Goal: Information Seeking & Learning: Understand process/instructions

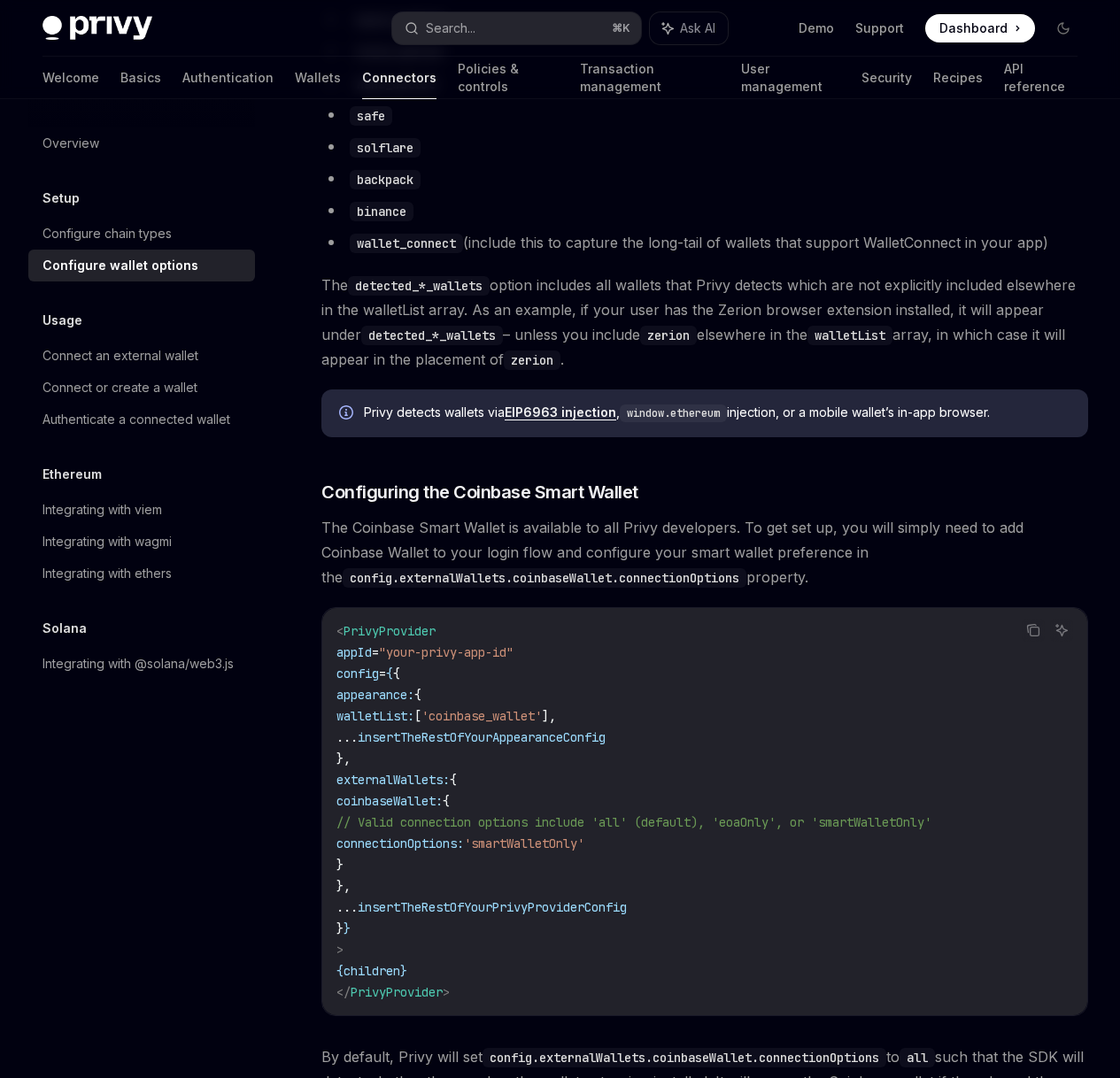
scroll to position [1620, 0]
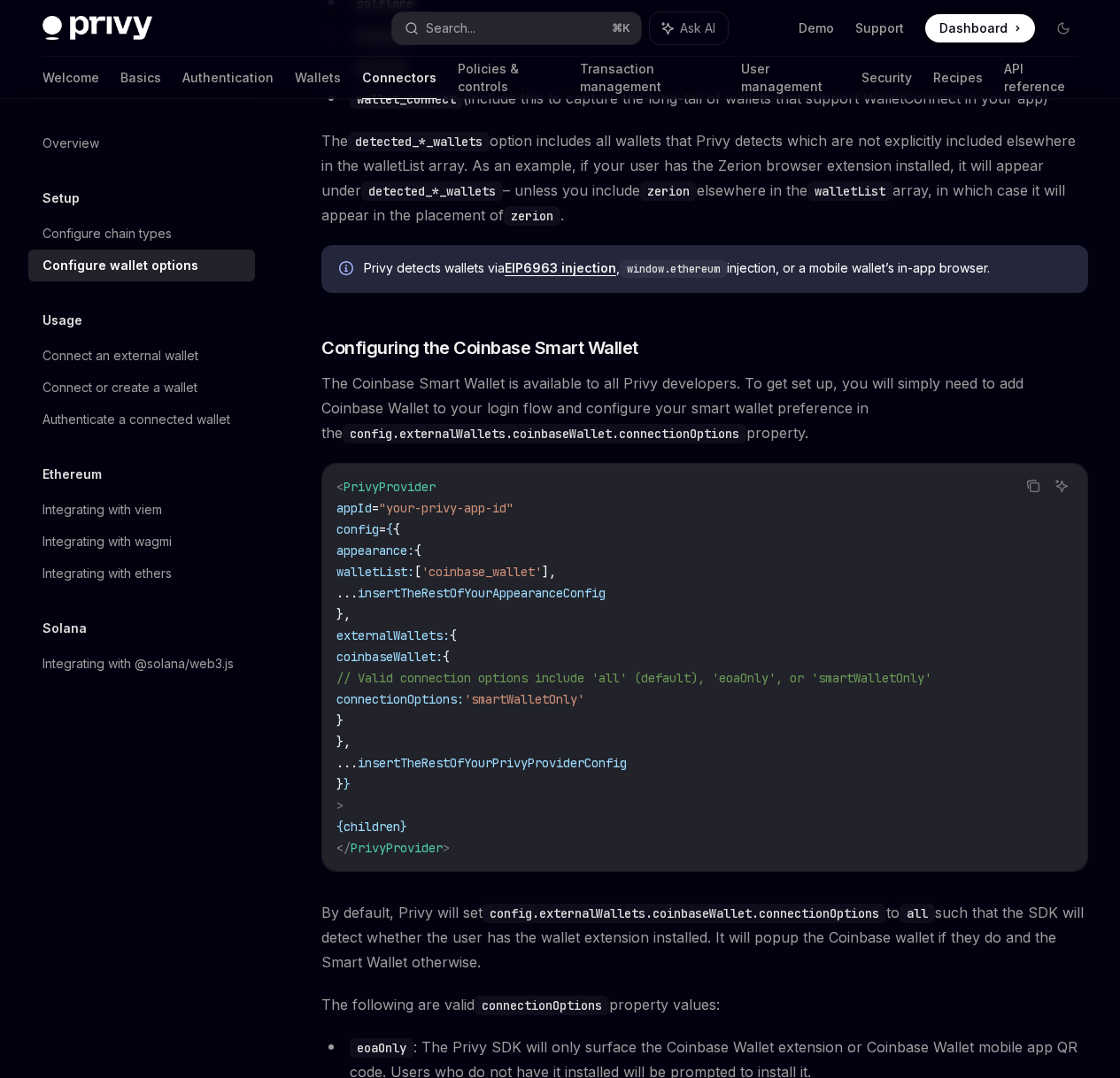
click at [0, 0] on div "On this page Configuring the Coinbase Smart Wallet" at bounding box center [0, 0] width 0 height 0
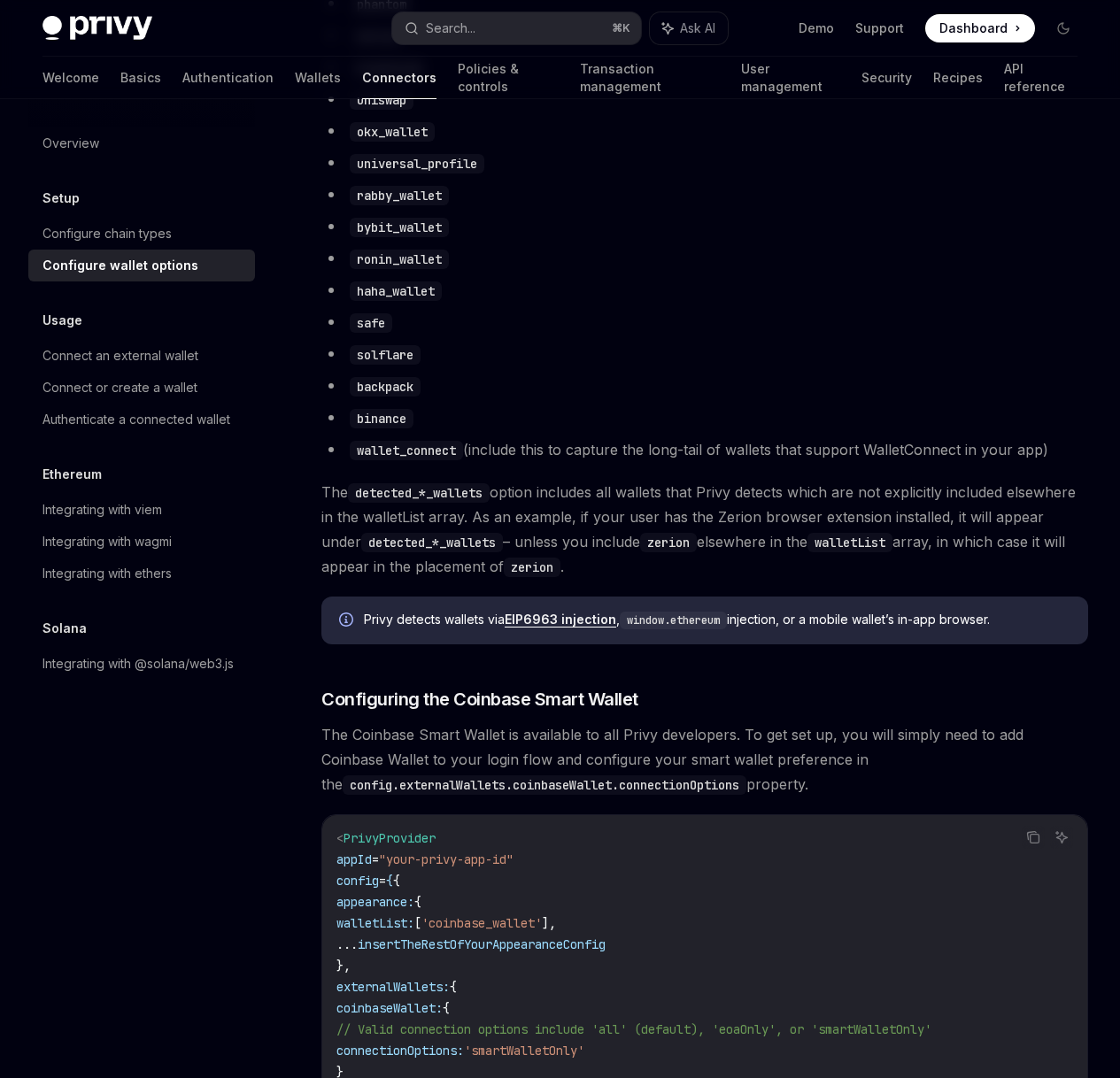
scroll to position [1148, 0]
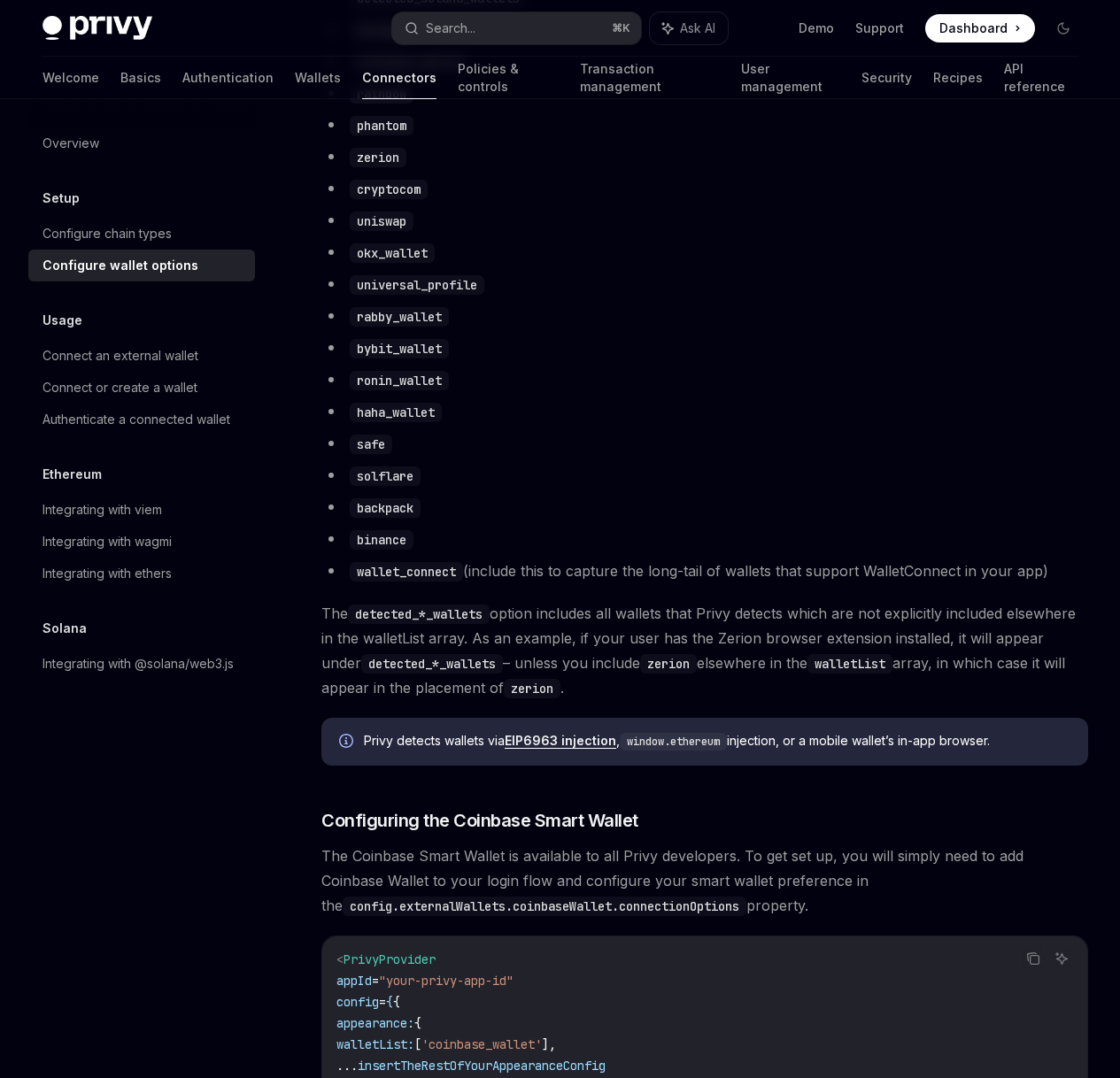
click at [136, 266] on div "Configure wallet options" at bounding box center [120, 265] width 156 height 22
type textarea "*"
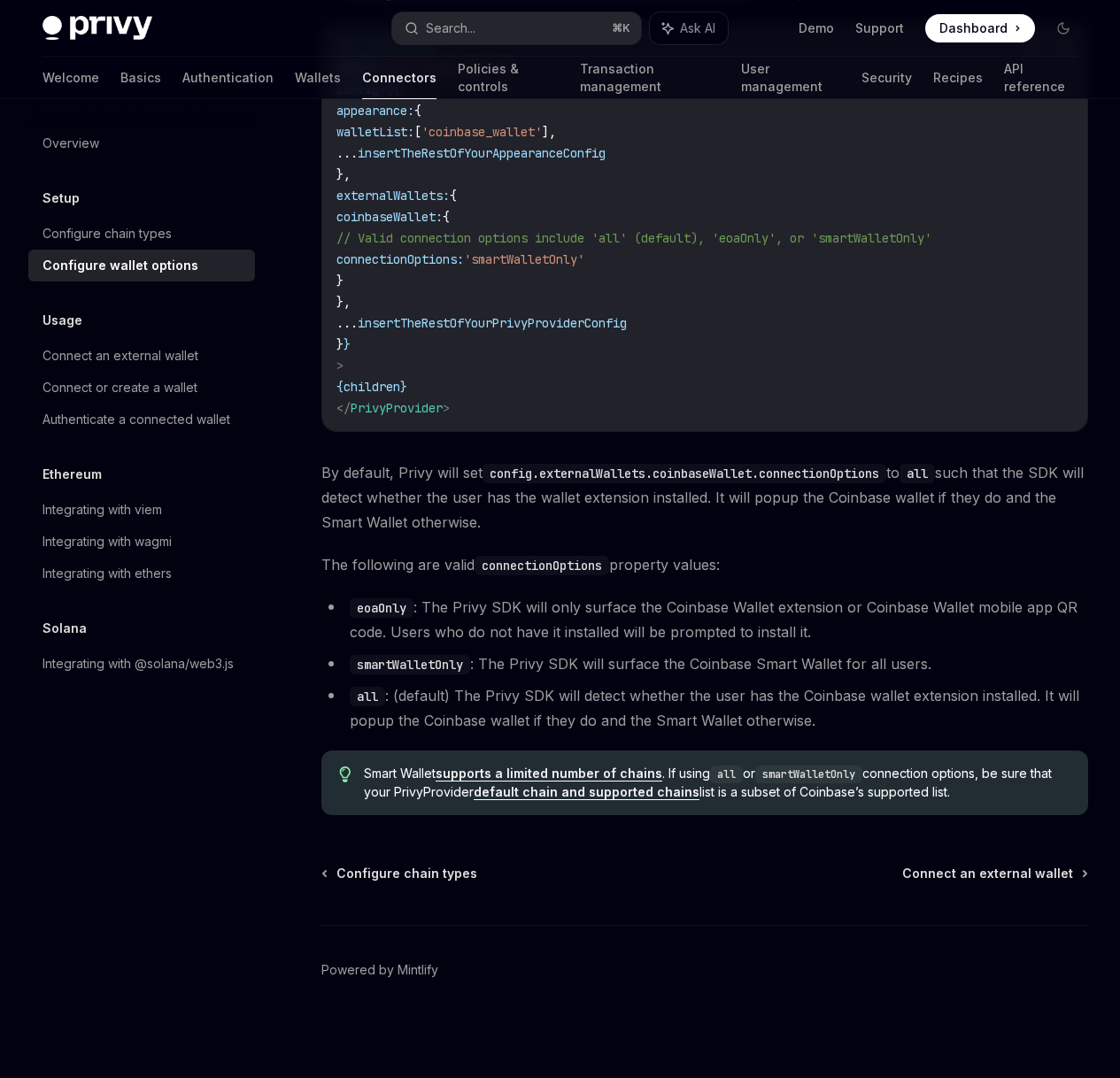
scroll to position [1897, 0]
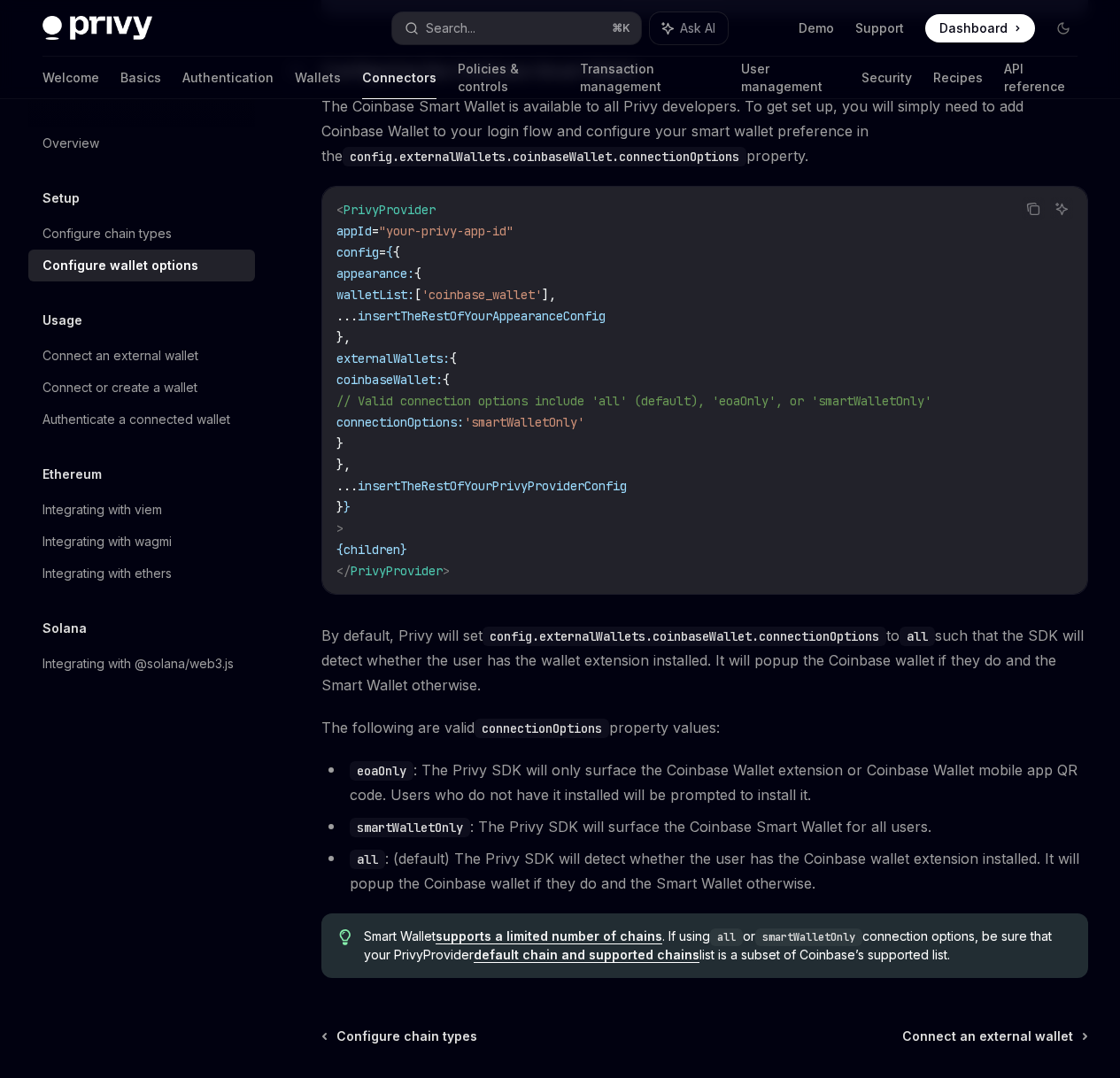
click at [583, 83] on span "Configuring the Coinbase Smart Wallet" at bounding box center [480, 71] width 317 height 25
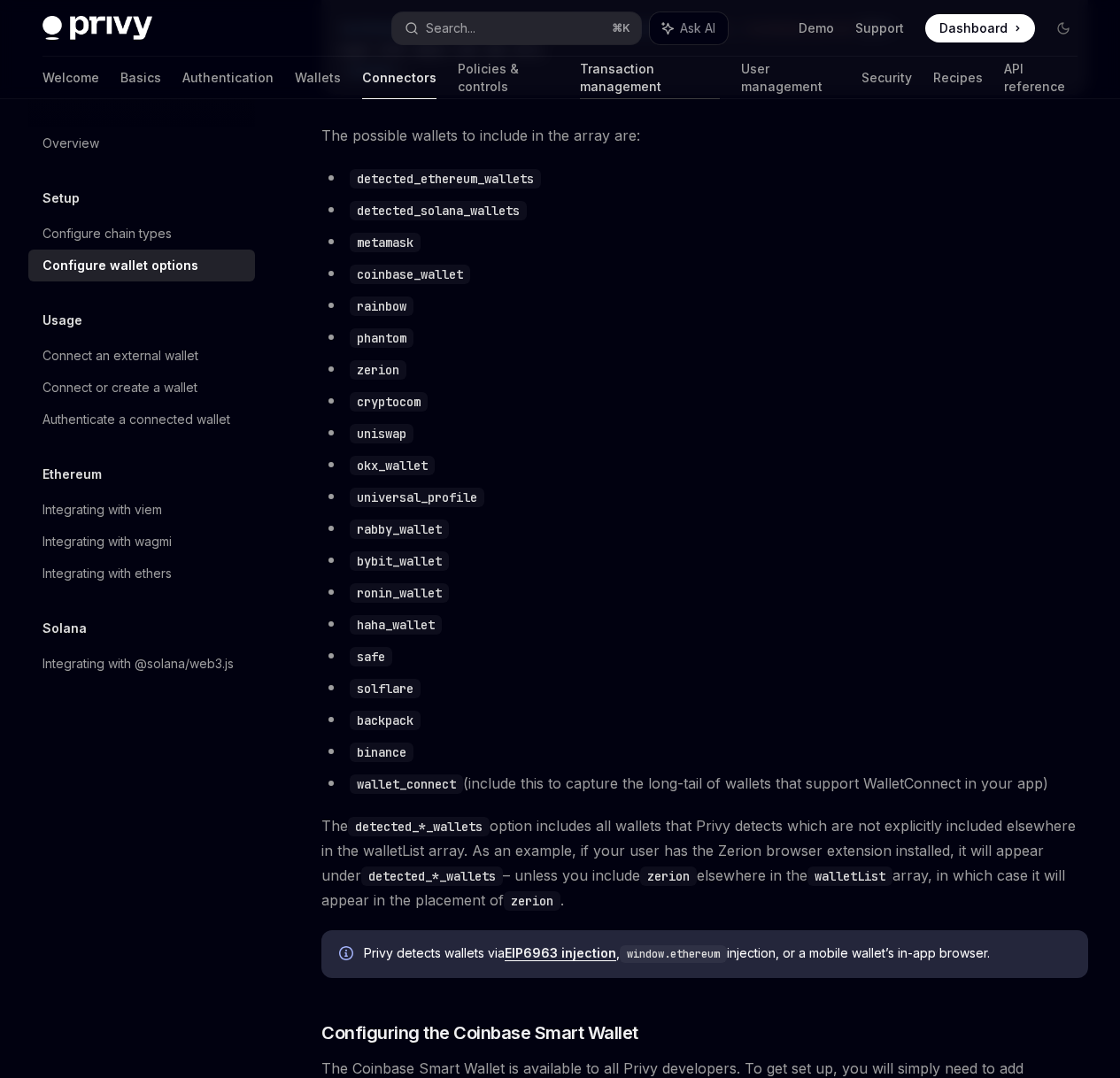
scroll to position [809, 0]
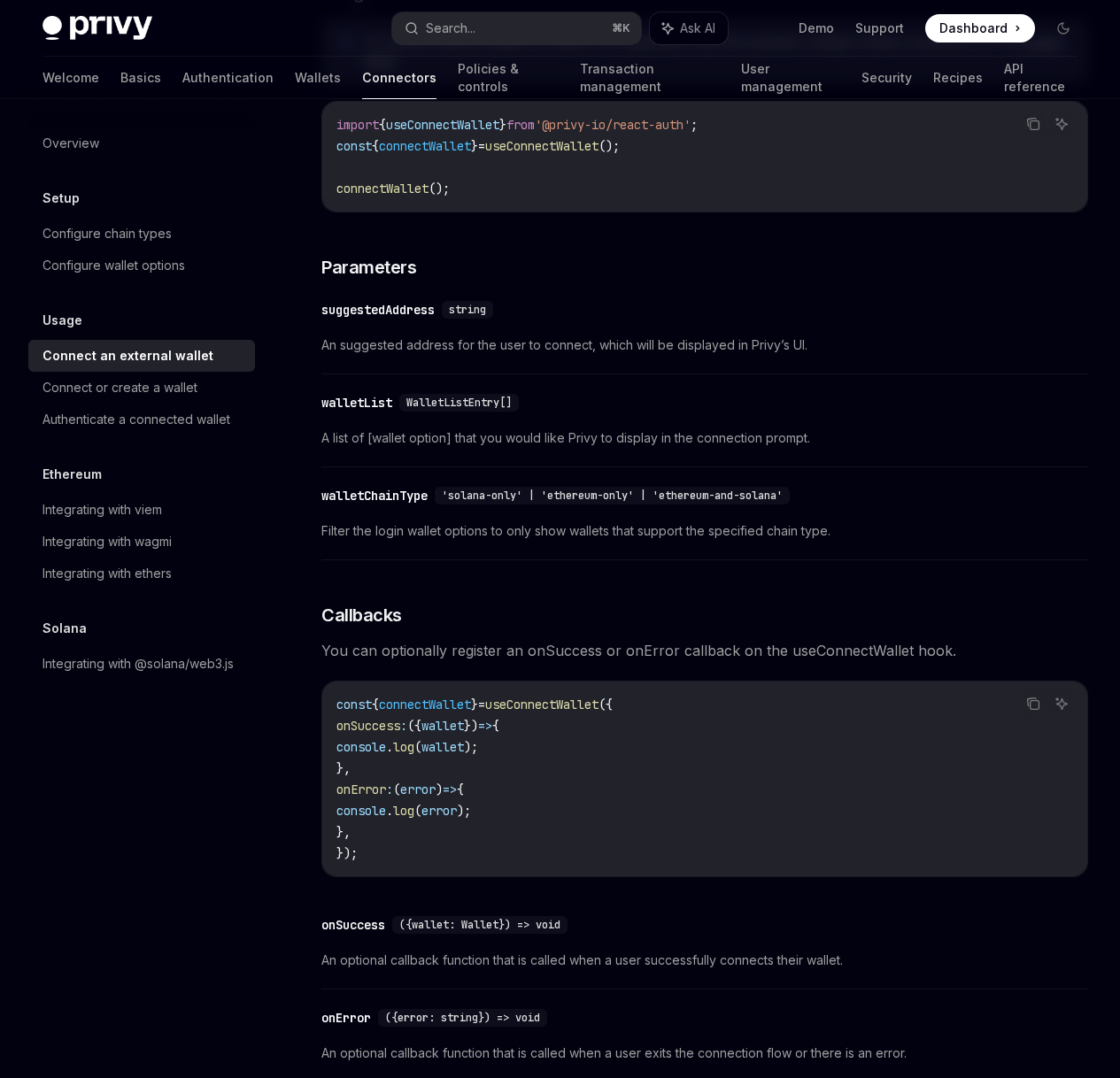
scroll to position [475, 0]
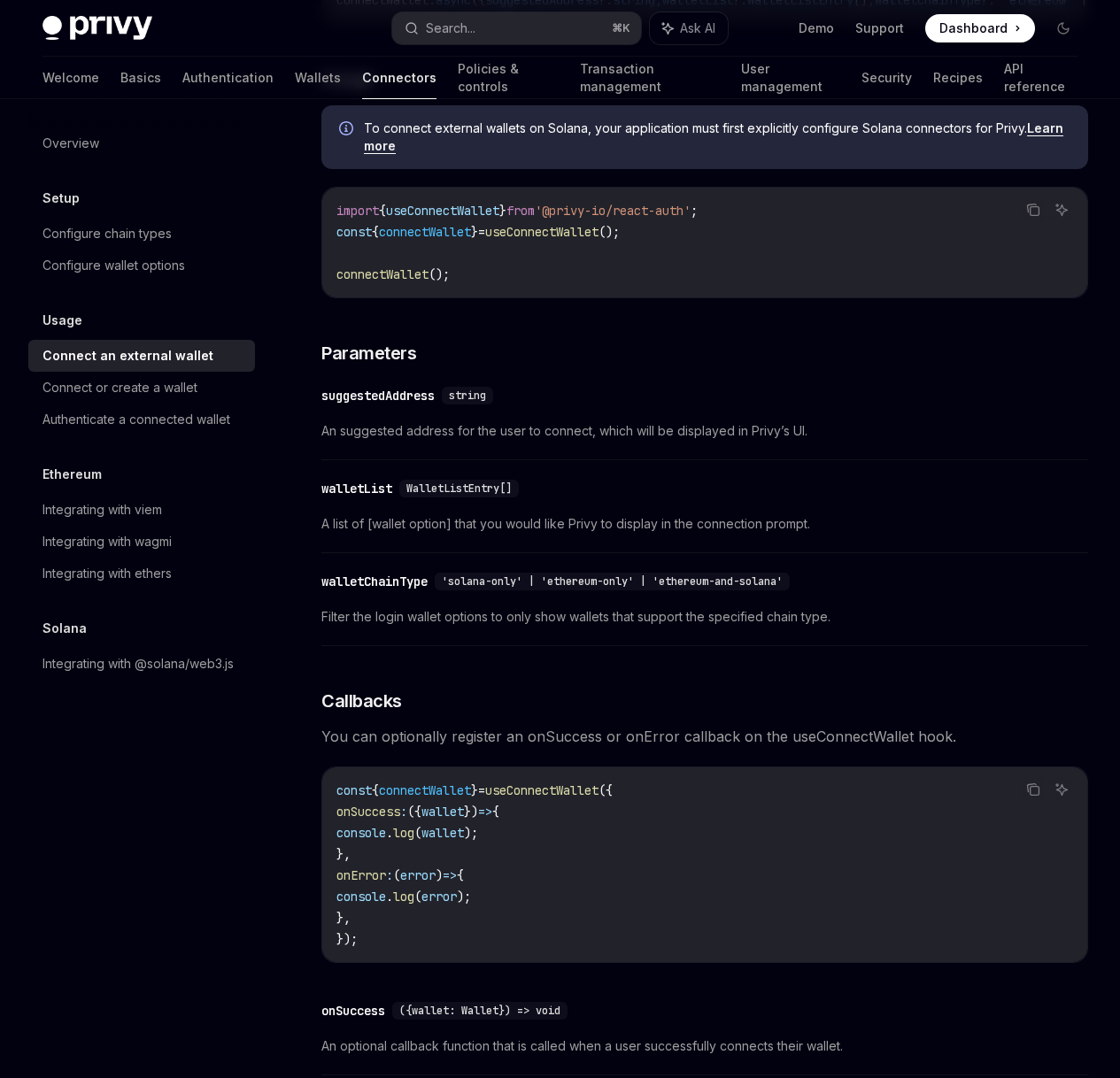
click at [365, 497] on div "walletList" at bounding box center [357, 488] width 71 height 18
click at [411, 535] on span "A list of [wallet option] that you would like Privy to display in the connectio…" at bounding box center [705, 523] width 766 height 22
click at [148, 391] on div "Connect or create a wallet" at bounding box center [120, 388] width 155 height 22
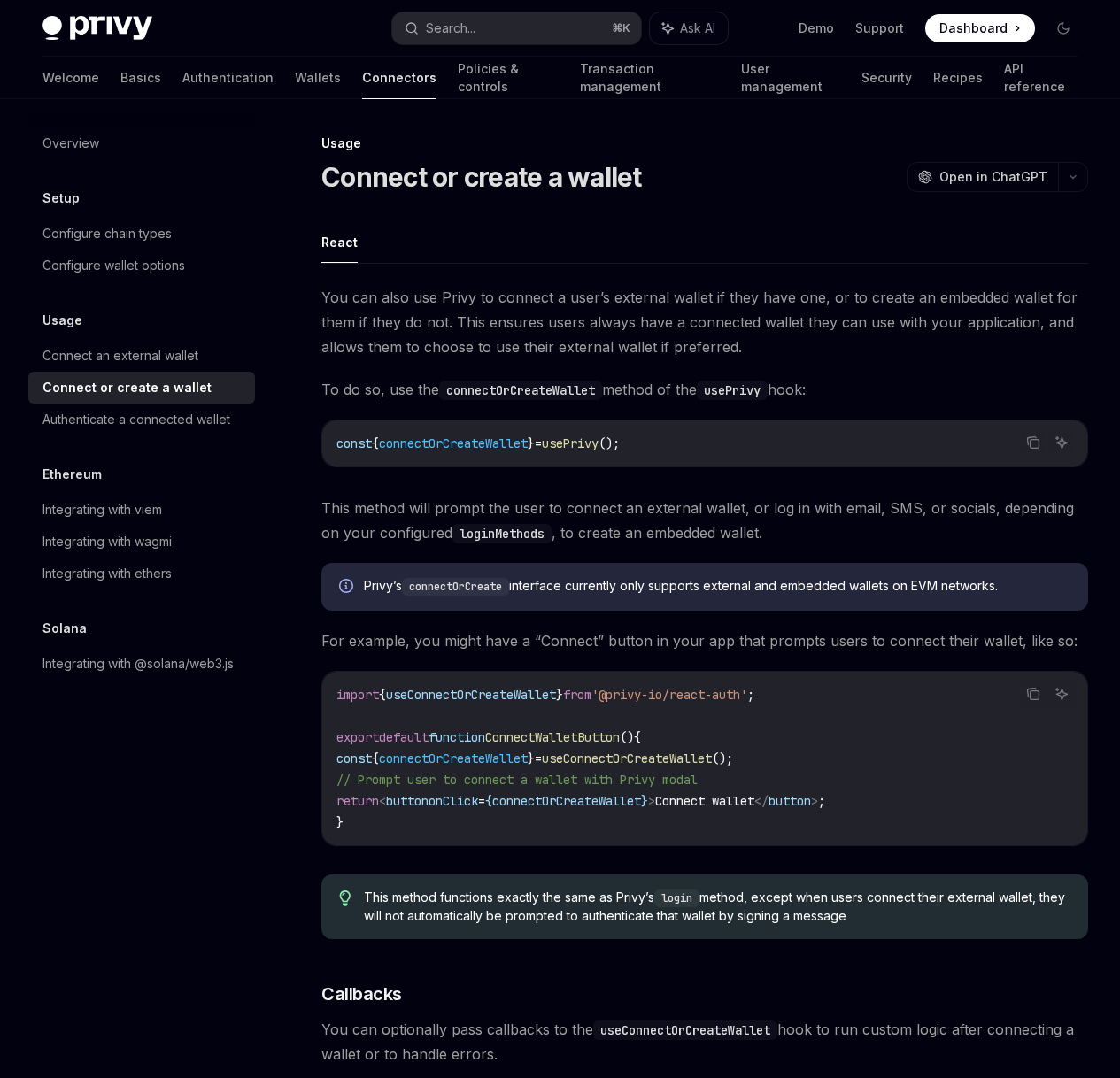
scroll to position [1042, 0]
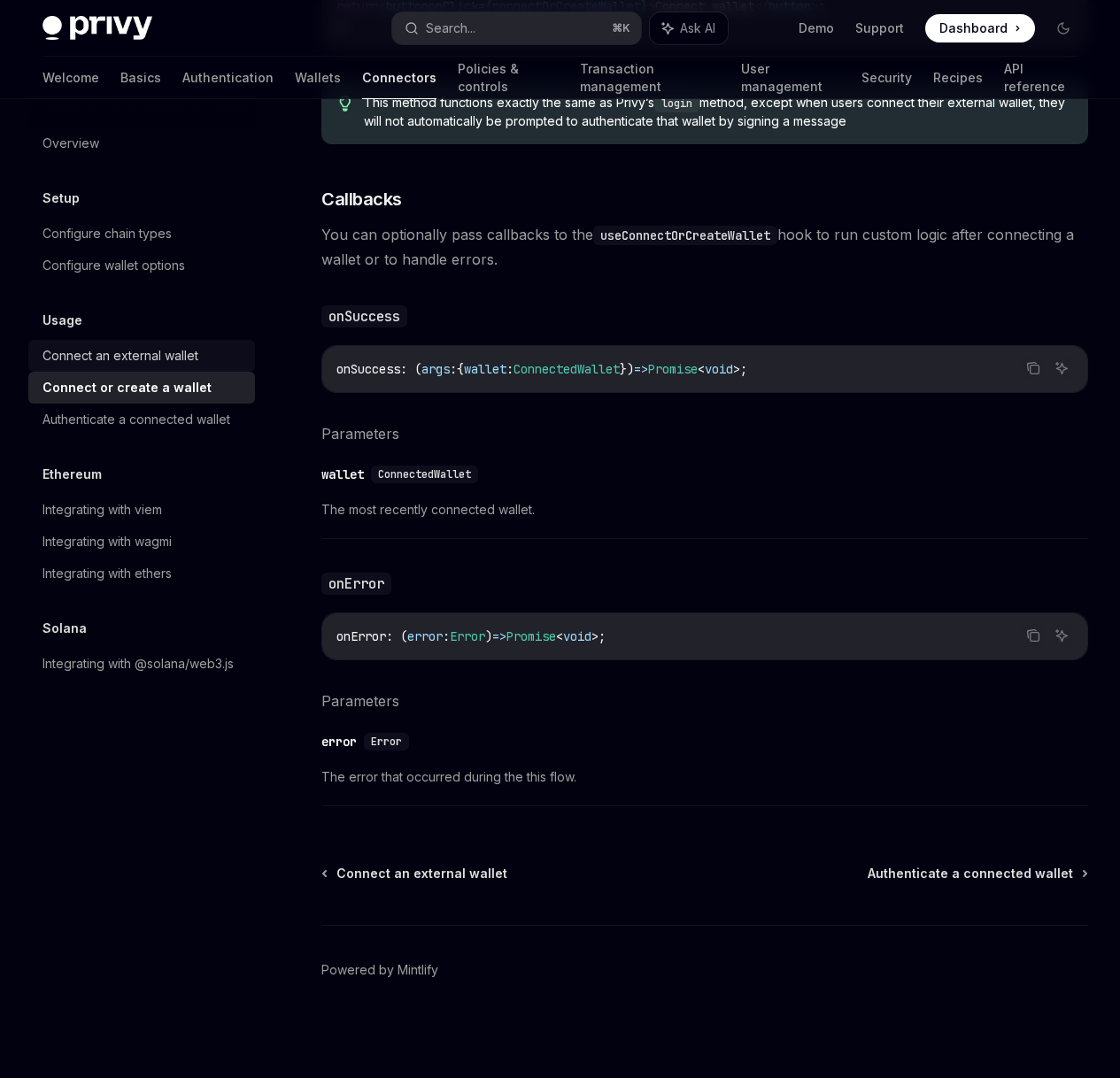
click at [154, 352] on div "Connect an external wallet" at bounding box center [120, 356] width 156 height 22
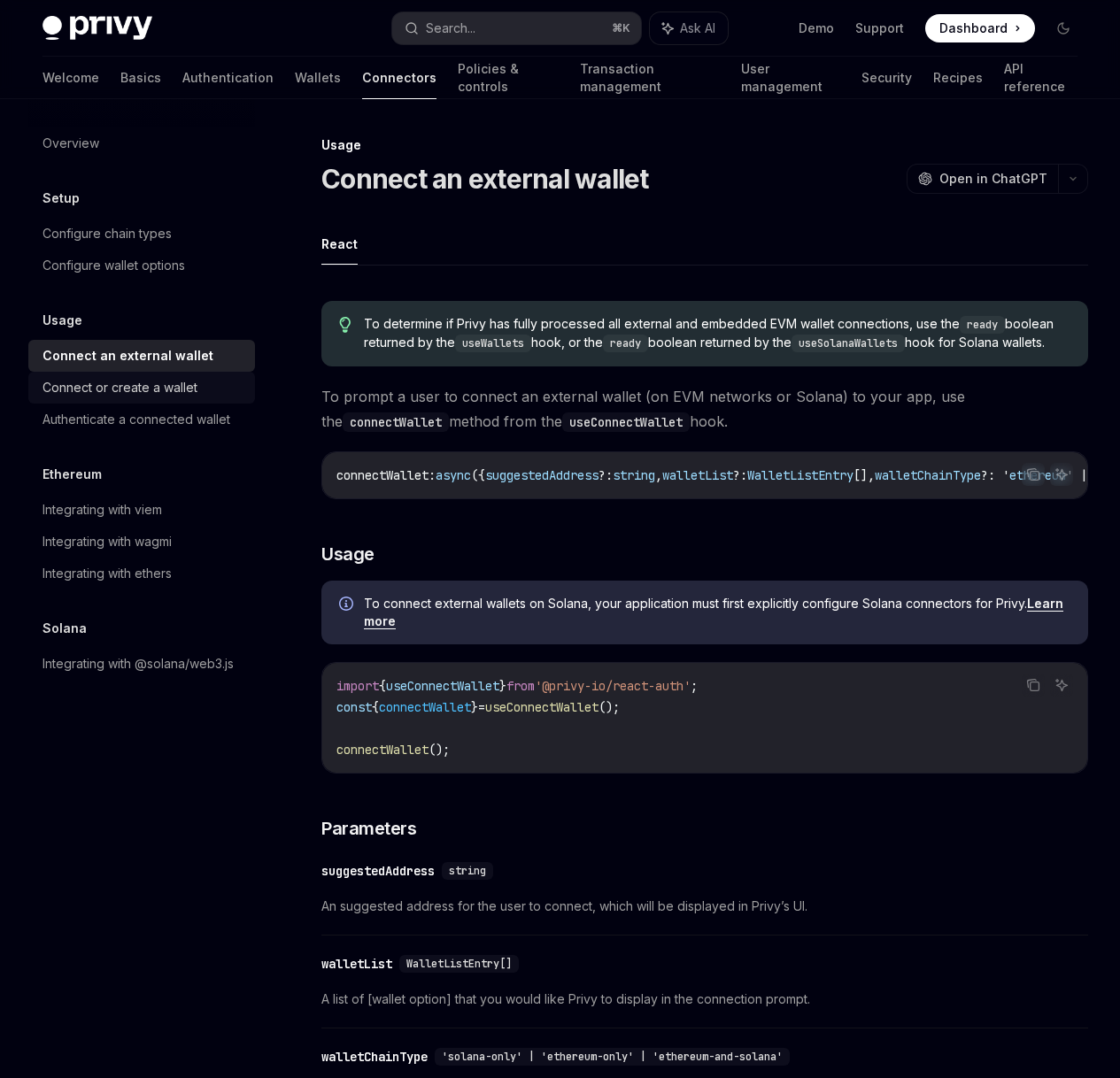
click at [168, 392] on div "Connect or create a wallet" at bounding box center [120, 388] width 155 height 22
type textarea "*"
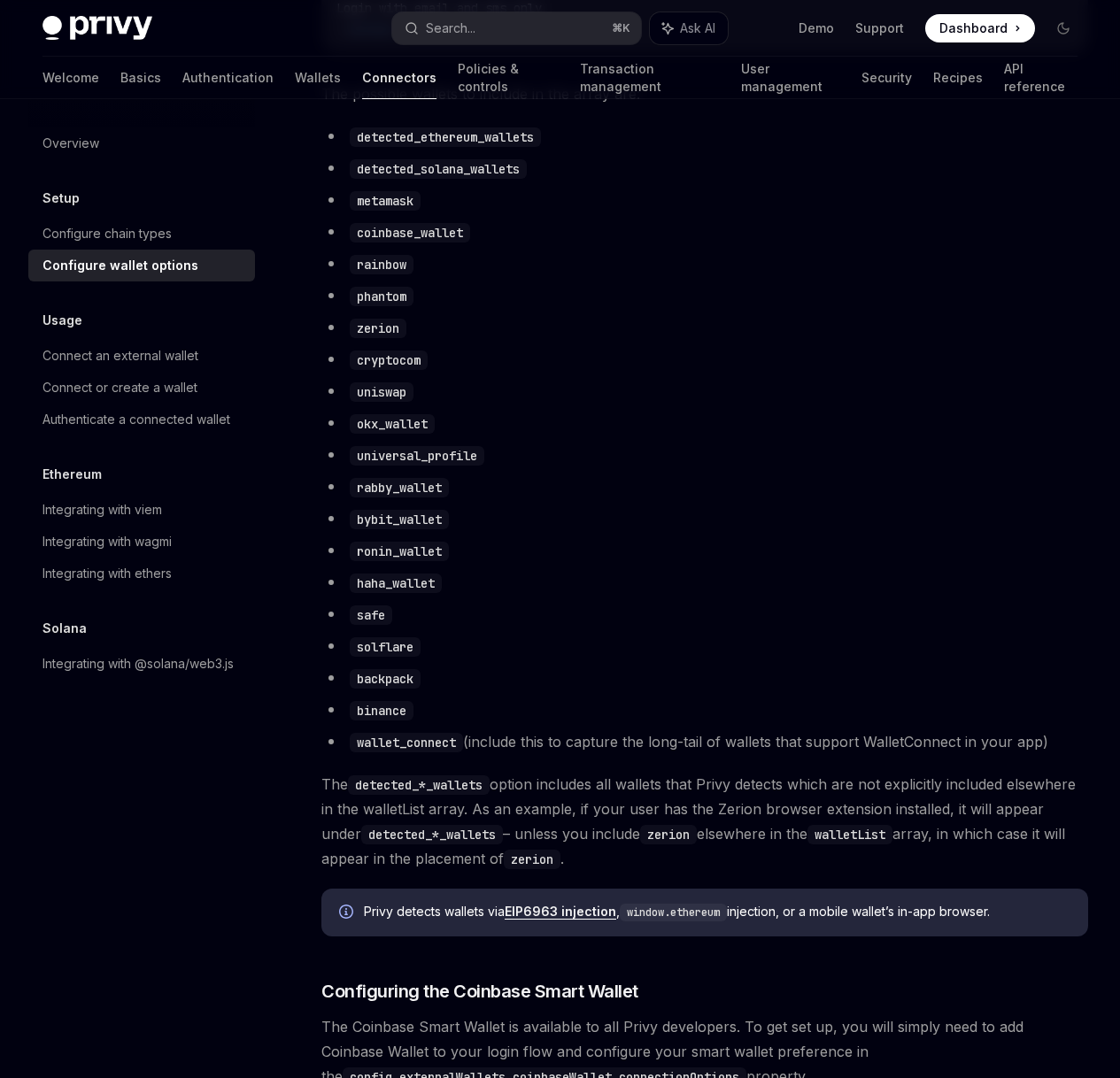
scroll to position [942, 0]
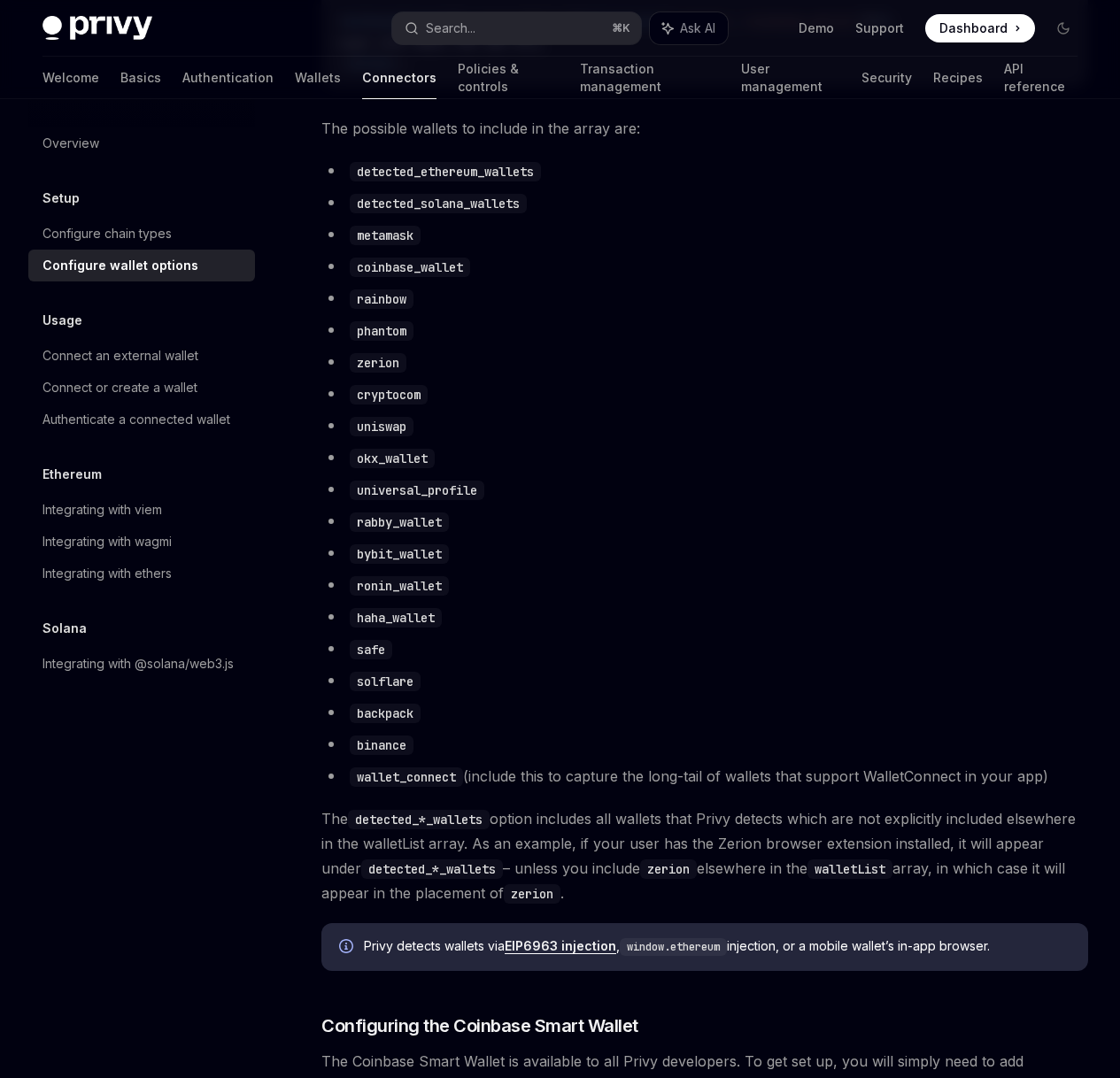
click at [350, 183] on li "detected_ethereum_wallets" at bounding box center [705, 171] width 766 height 25
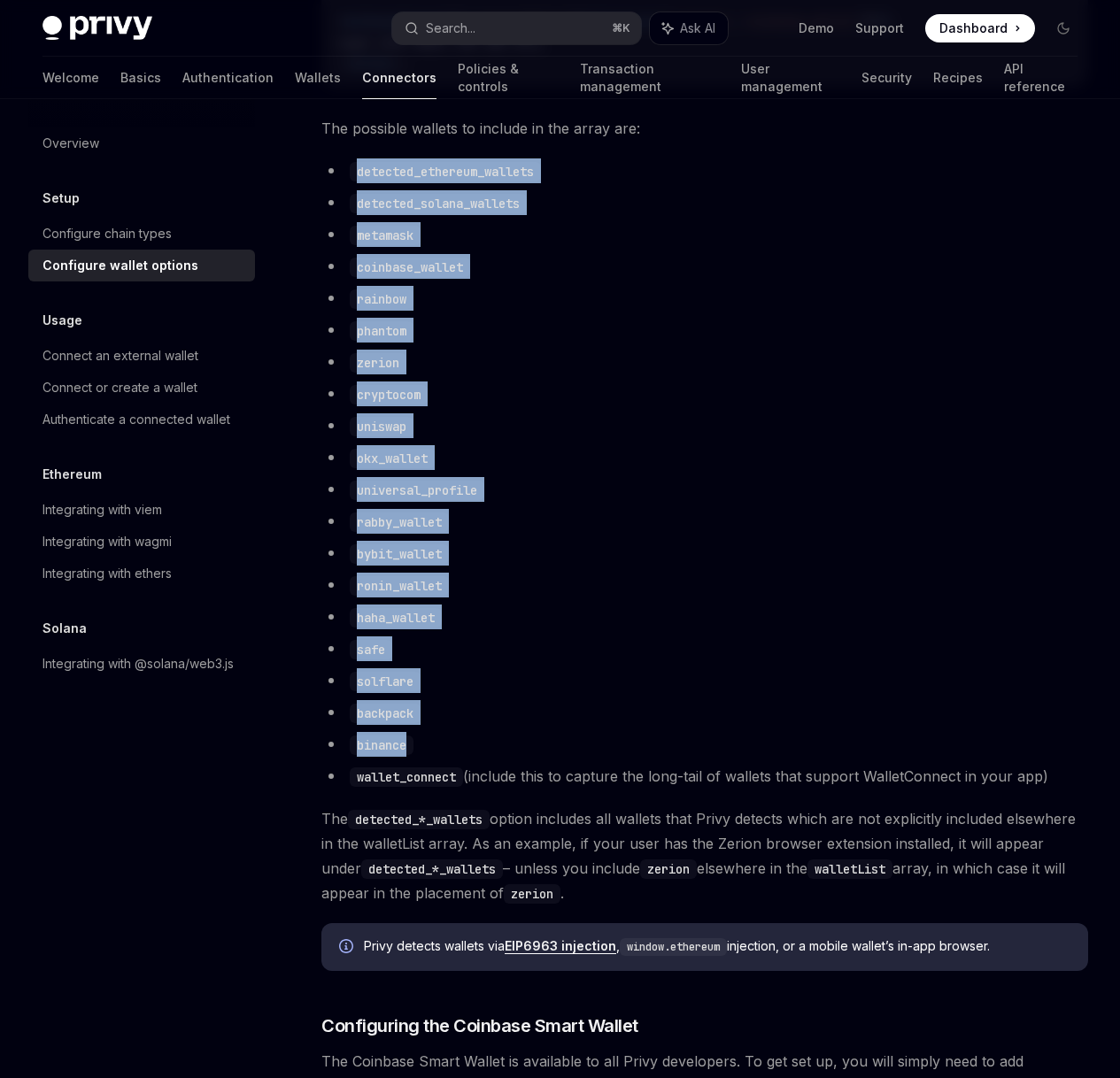
drag, startPoint x: 350, startPoint y: 307, endPoint x: 581, endPoint y: 904, distance: 640.1
click at [581, 788] on ul "detected_ethereum_wallets detected_solana_wallets metamask coinbase_wallet rain…" at bounding box center [705, 473] width 766 height 630
drag, startPoint x: 581, startPoint y: 904, endPoint x: 592, endPoint y: 901, distance: 11.4
click at [581, 756] on li "binance" at bounding box center [705, 744] width 766 height 25
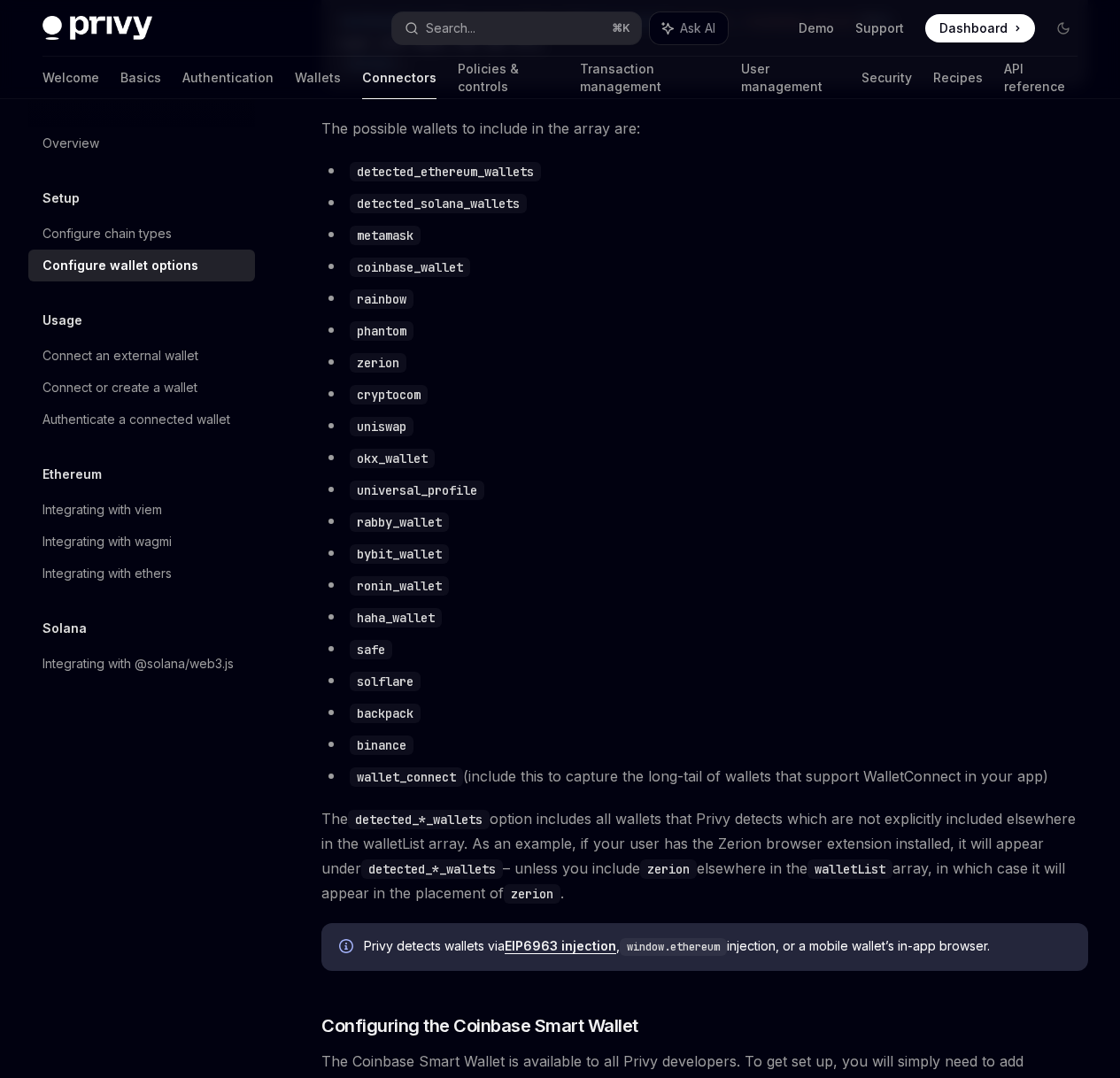
click at [309, 270] on div "Setup Configure wallet options OpenAI Open in ChatGPT OpenAI Open in ChatGPT To…" at bounding box center [539, 693] width 1106 height 3003
